Goal: Obtain resource: Download file/media

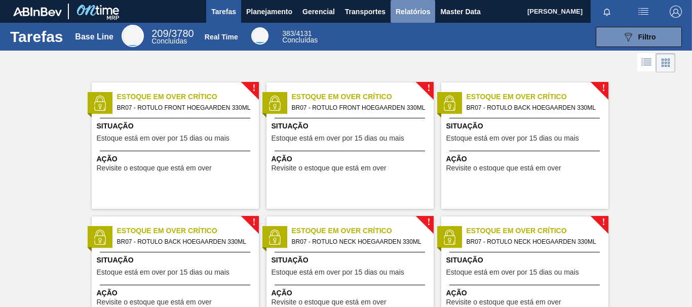
click at [403, 12] on span "Relatórios" at bounding box center [413, 12] width 34 height 12
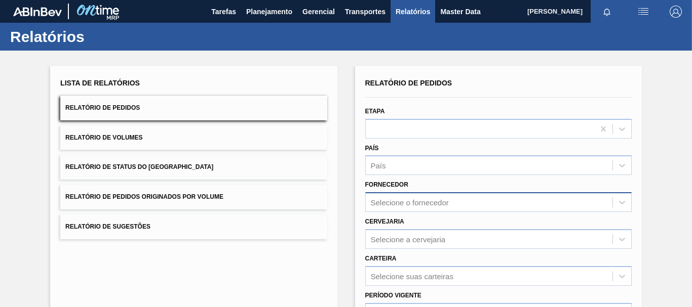
click at [416, 206] on div "Selecione o fornecedor" at bounding box center [498, 202] width 266 height 20
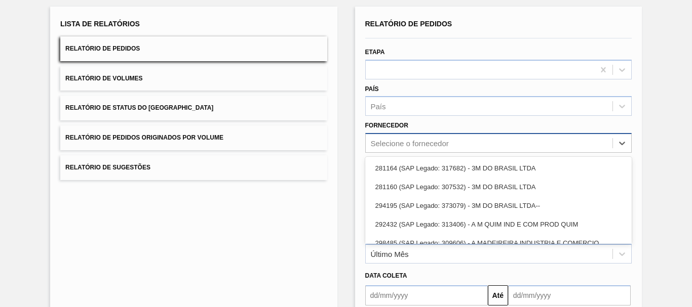
scroll to position [65, 0]
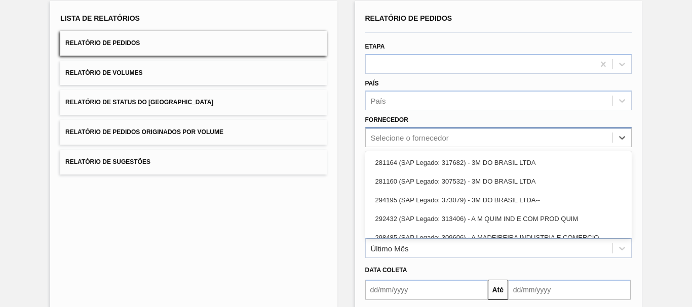
paste input "280235"
type input "280235"
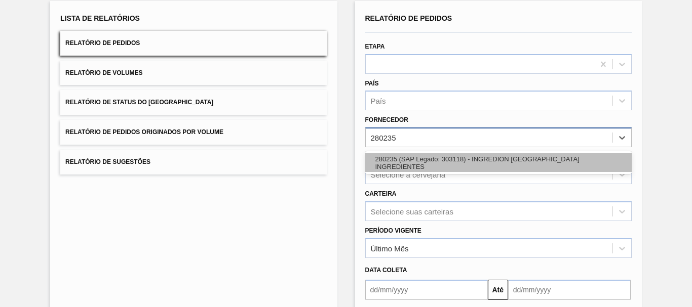
click at [434, 162] on div "280235 (SAP Legado: 303118) - INGREDION [GEOGRAPHIC_DATA] INGREDIENTES" at bounding box center [498, 162] width 266 height 19
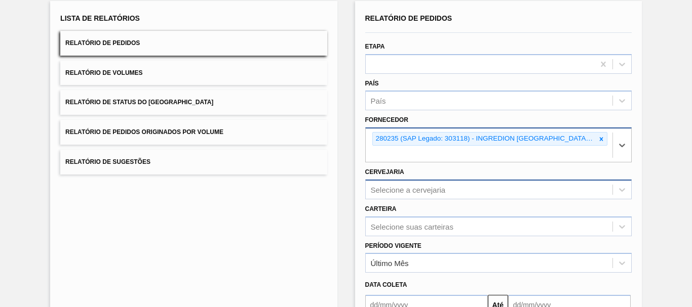
click at [440, 187] on div "Selecione a cervejaria" at bounding box center [498, 190] width 266 height 20
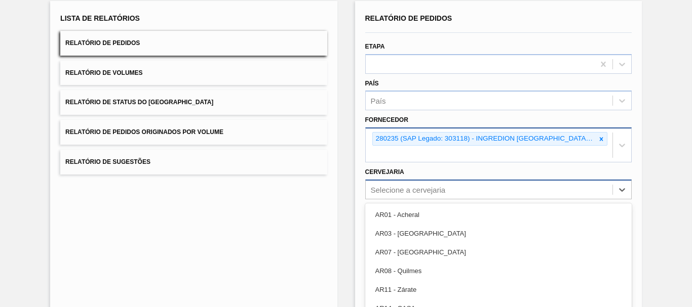
scroll to position [117, 0]
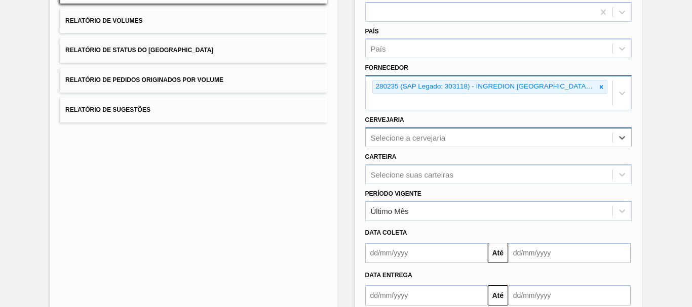
click at [410, 141] on div "Selecione a cervejaria" at bounding box center [408, 137] width 75 height 9
type input "BR27"
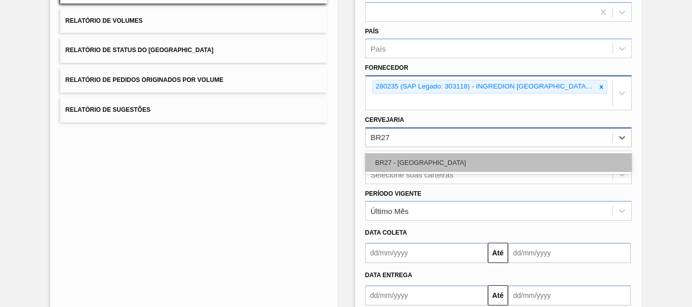
click at [422, 170] on div "BR27 - [GEOGRAPHIC_DATA]" at bounding box center [498, 162] width 266 height 19
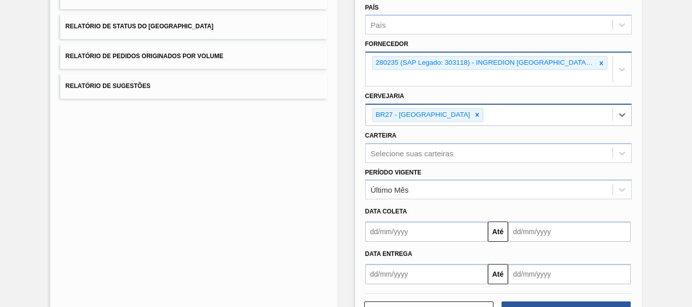
scroll to position [179, 0]
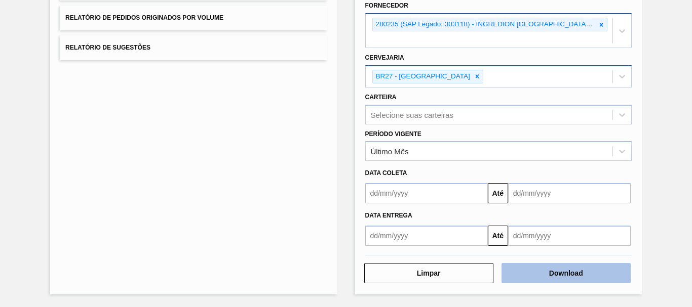
click at [595, 277] on button "Download" at bounding box center [565, 273] width 129 height 20
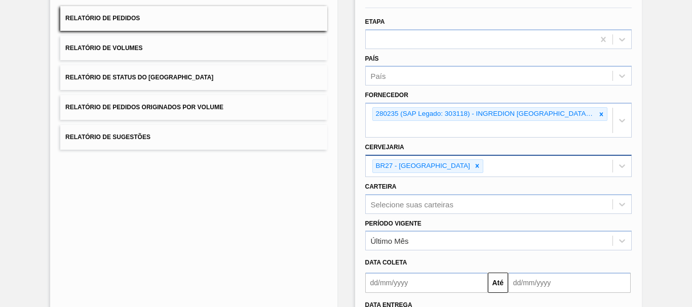
scroll to position [78, 0]
